Goal: Find specific page/section: Locate a particular part of the current website

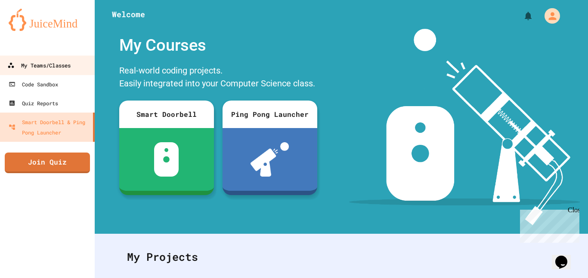
click at [29, 64] on div "My Teams/Classes" at bounding box center [38, 65] width 63 height 11
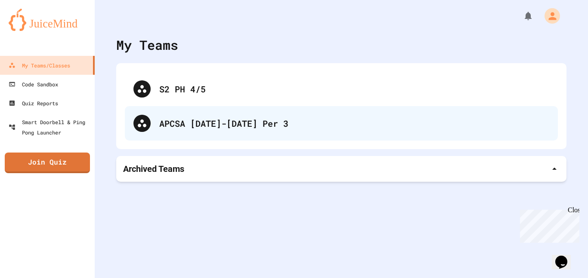
click at [203, 125] on div "APCSA [DATE]-[DATE] Per 3" at bounding box center [354, 123] width 390 height 13
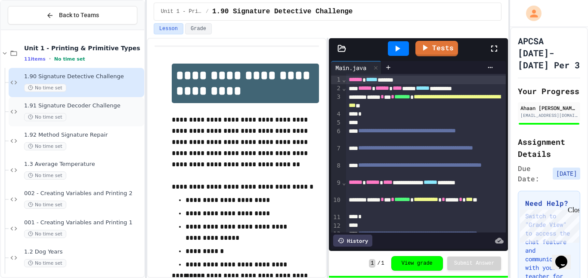
click at [97, 108] on span "1.91 Signature Decoder Challenge" at bounding box center [83, 105] width 118 height 7
